Goal: Task Accomplishment & Management: Use online tool/utility

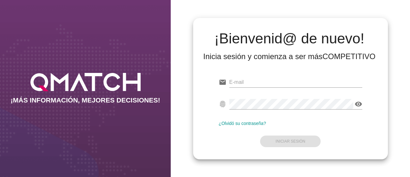
click at [244, 89] on div at bounding box center [295, 85] width 133 height 17
click at [244, 80] on input "email" at bounding box center [295, 82] width 133 height 10
type input "b"
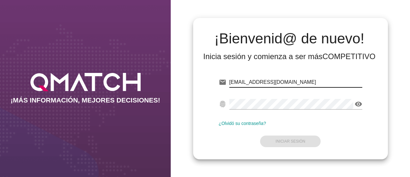
type input "[EMAIL_ADDRESS][DOMAIN_NAME]"
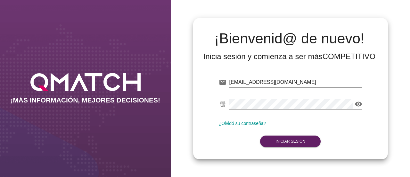
click at [300, 148] on div "email [EMAIL_ADDRESS][DOMAIN_NAME] fingerprint visibility ¿Olvidó su contraseña…" at bounding box center [290, 110] width 185 height 87
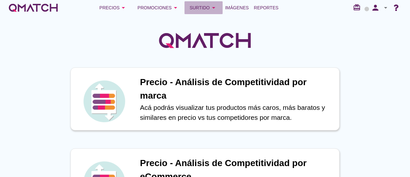
click at [203, 10] on div "Surtido arrow_drop_down" at bounding box center [204, 8] width 28 height 8
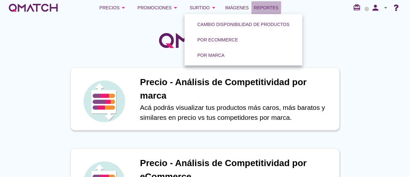
click at [265, 4] on span "Reportes" at bounding box center [266, 8] width 25 height 8
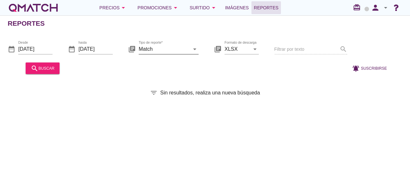
click at [198, 47] on icon "arrow_drop_down" at bounding box center [195, 49] width 8 height 8
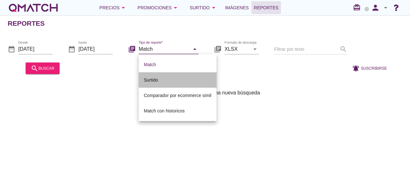
click at [171, 76] on div "Surtido" at bounding box center [178, 80] width 68 height 8
type input "Surtido"
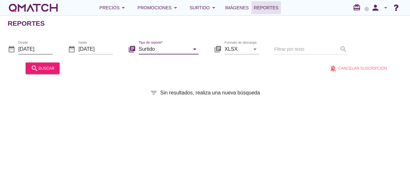
click at [31, 45] on input "[DATE]" at bounding box center [35, 49] width 34 height 10
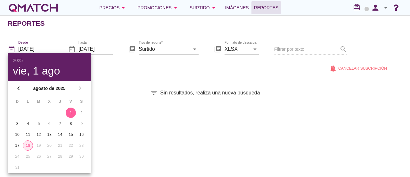
click at [28, 144] on div "18" at bounding box center [28, 145] width 10 height 6
type input "[DATE]"
click at [120, 80] on div "Reportes date_range Desde [DATE] date_range hasta [DATE] library_books Tipo de …" at bounding box center [205, 95] width 410 height 161
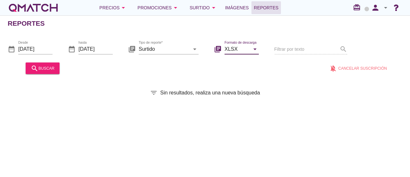
click at [248, 48] on input "XLSX" at bounding box center [237, 49] width 25 height 10
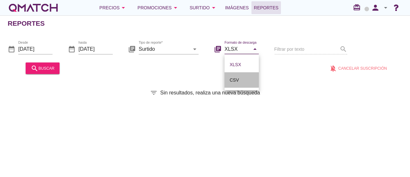
click at [232, 81] on div "CSV" at bounding box center [242, 80] width 24 height 8
type input "CSV"
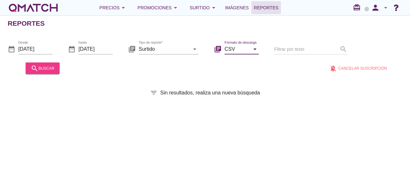
click at [44, 70] on div "search buscar" at bounding box center [43, 68] width 24 height 8
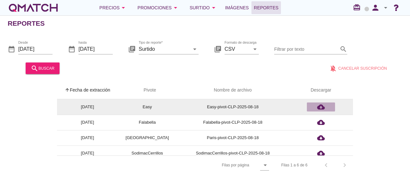
click at [325, 109] on div "cloud_download" at bounding box center [320, 107] width 23 height 8
